Goal: Task Accomplishment & Management: Use online tool/utility

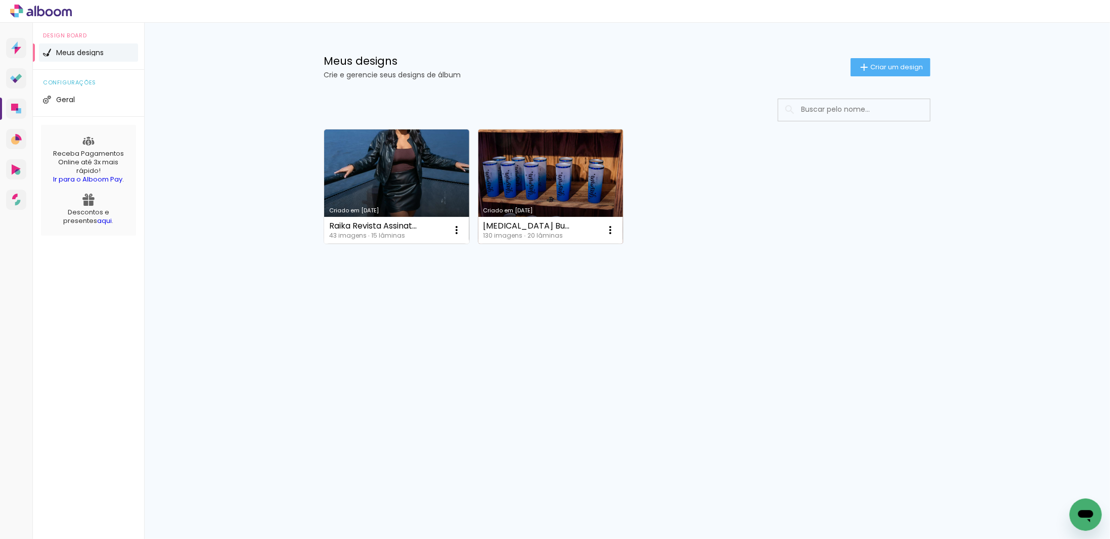
click at [548, 188] on link "Criado em [DATE]" at bounding box center [550, 186] width 145 height 114
